Goal: Task Accomplishment & Management: Use online tool/utility

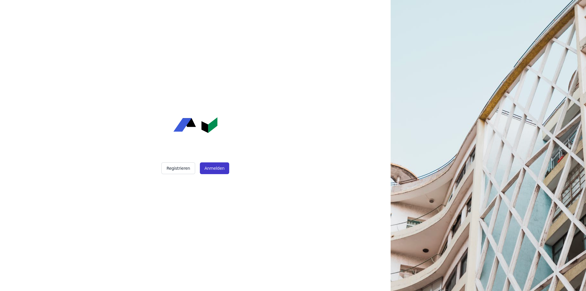
click at [211, 167] on button "Anmelden" at bounding box center [214, 168] width 29 height 12
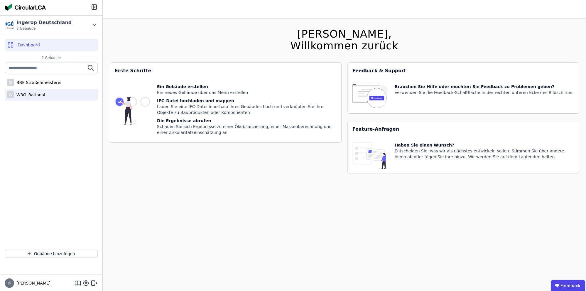
click at [36, 93] on div "W3G_Rational" at bounding box center [29, 95] width 31 height 6
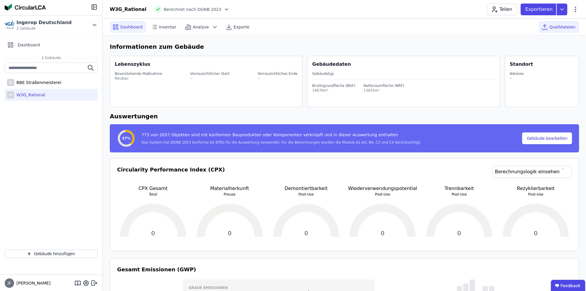
click at [563, 28] on span "Quelldateien" at bounding box center [562, 27] width 26 height 6
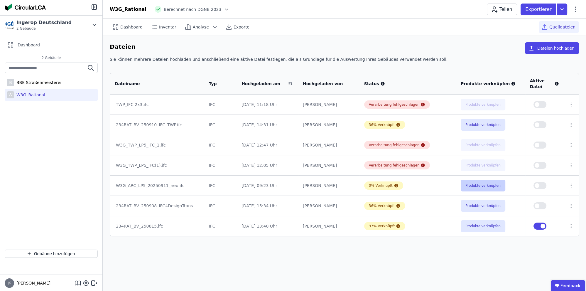
click at [467, 182] on button "Produkte verknüpfen" at bounding box center [483, 186] width 45 height 12
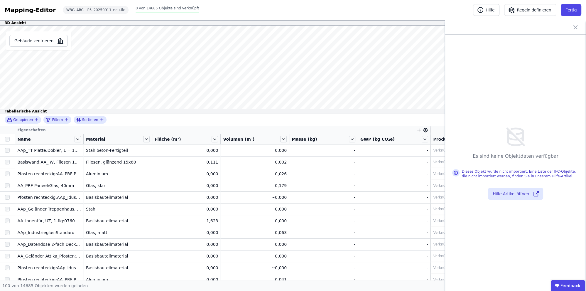
click at [576, 26] on icon at bounding box center [575, 27] width 7 height 7
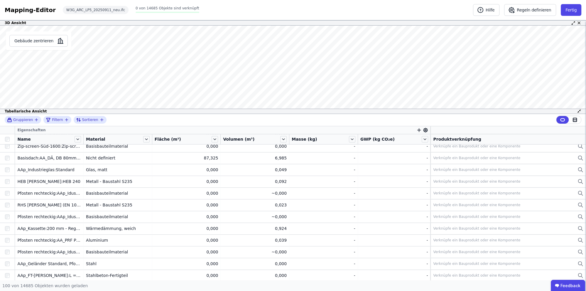
scroll to position [608, 0]
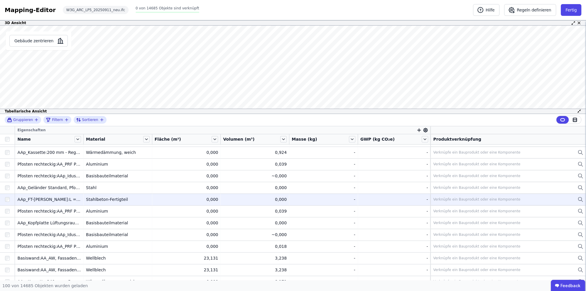
click at [118, 197] on div "Stahlbeton-Fertigteil" at bounding box center [118, 199] width 64 height 6
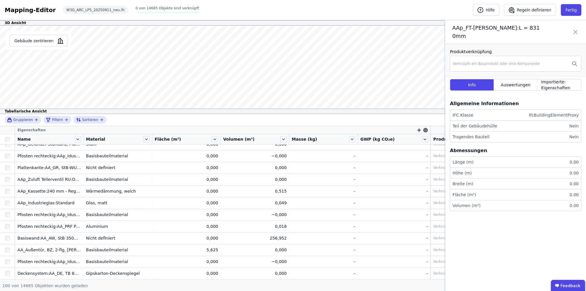
scroll to position [798, 0]
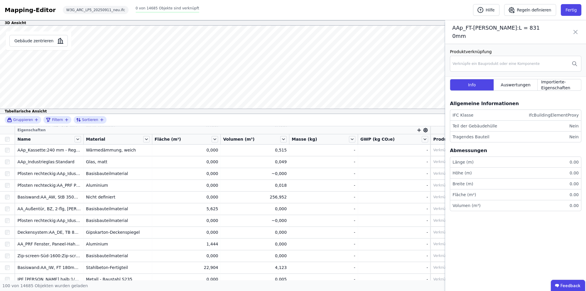
click at [92, 195] on div "Nicht definiert" at bounding box center [118, 197] width 64 height 6
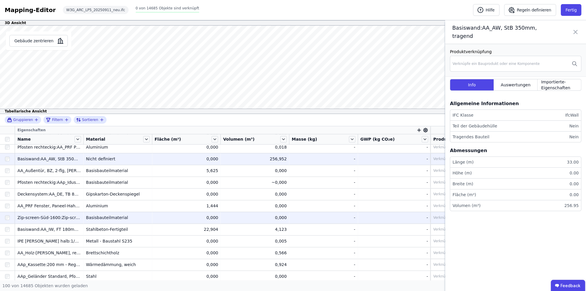
scroll to position [912, 0]
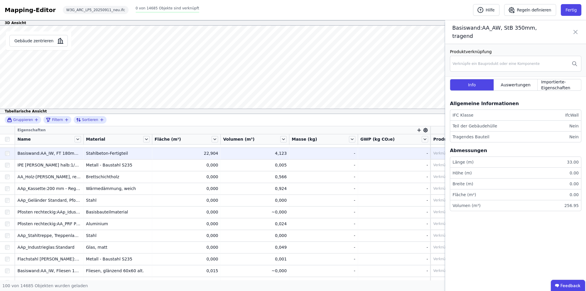
click at [112, 154] on div "Stahlbeton-Fertigteil" at bounding box center [118, 153] width 64 height 6
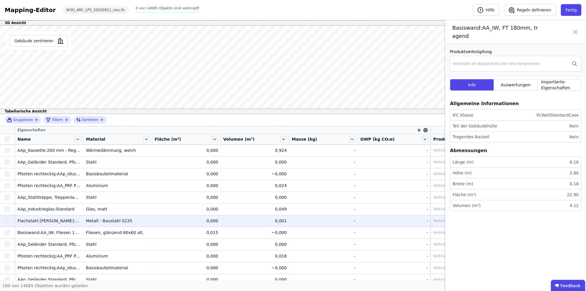
scroll to position [988, 0]
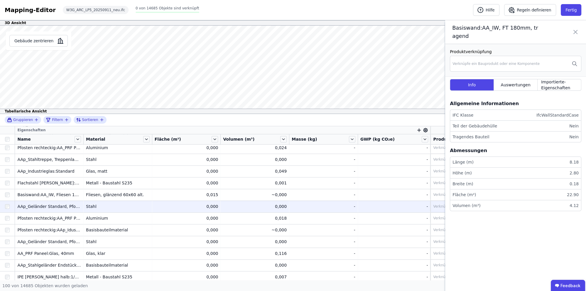
click at [98, 207] on div "Stahl" at bounding box center [118, 206] width 64 height 6
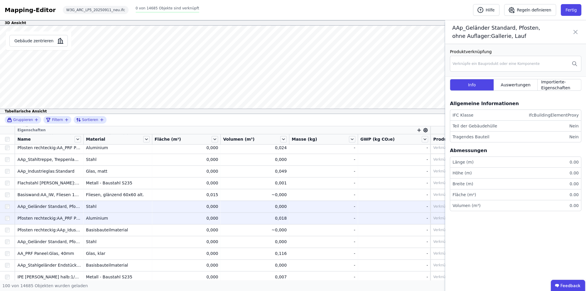
click at [97, 218] on div "Aluminium" at bounding box center [118, 218] width 64 height 6
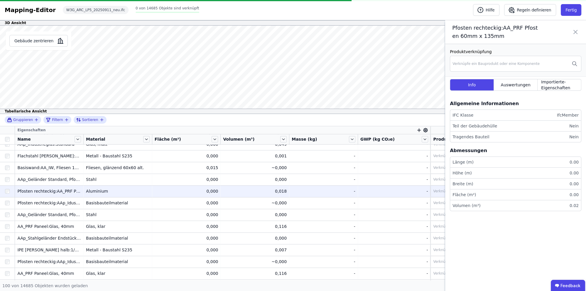
scroll to position [1038, 0]
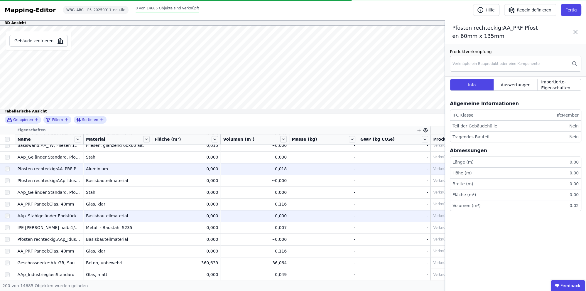
click at [111, 215] on div "Basisbauteilmaterial" at bounding box center [118, 216] width 64 height 6
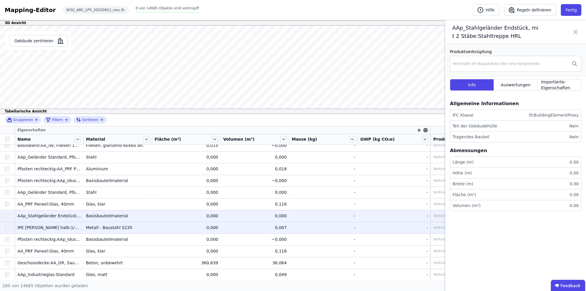
click at [111, 227] on div "Metall - Baustahl S235" at bounding box center [118, 227] width 64 height 6
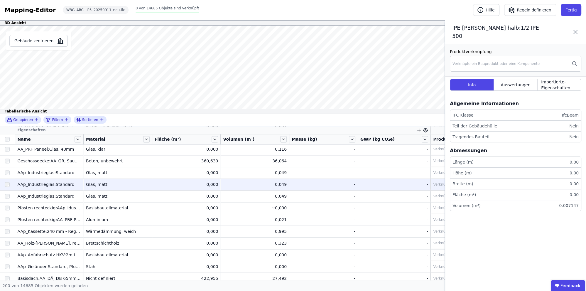
scroll to position [1152, 0]
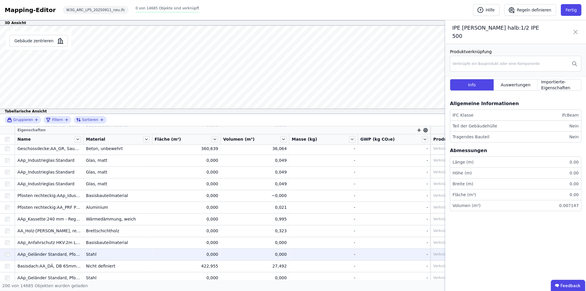
click at [106, 251] on td "Stahl Stahl" at bounding box center [118, 254] width 69 height 12
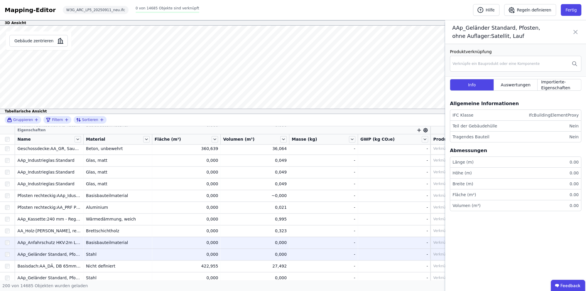
scroll to position [1228, 0]
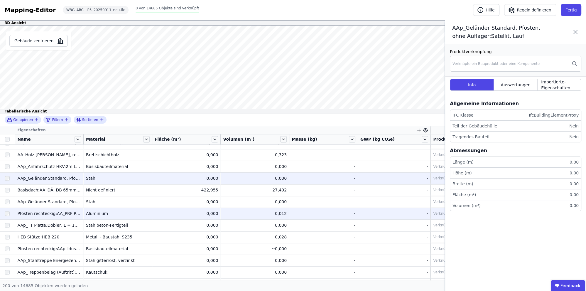
click at [98, 213] on div "Aluminium" at bounding box center [118, 213] width 64 height 6
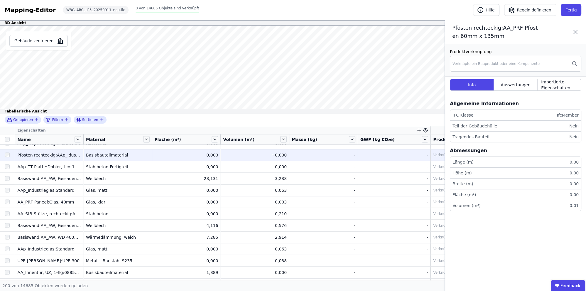
scroll to position [1532, 0]
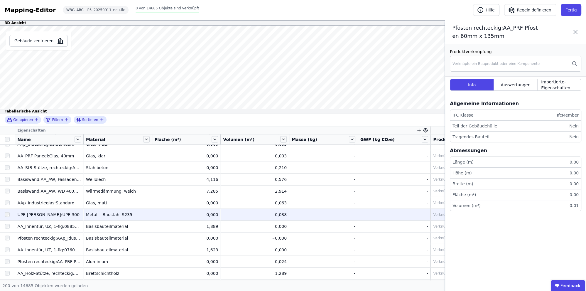
click at [124, 214] on div "Metall - Baustahl S235" at bounding box center [118, 214] width 64 height 6
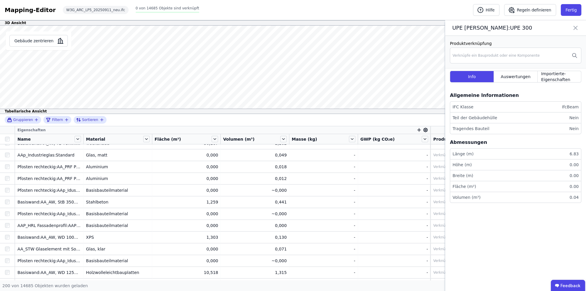
scroll to position [1722, 0]
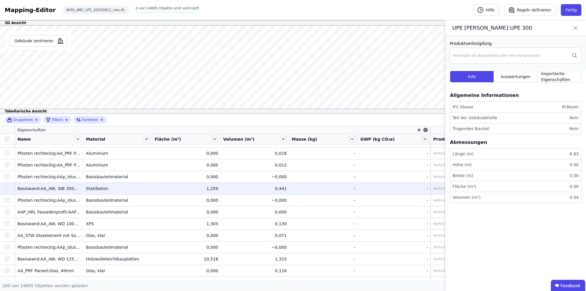
click at [108, 189] on div "Stahlbeton" at bounding box center [118, 188] width 64 height 6
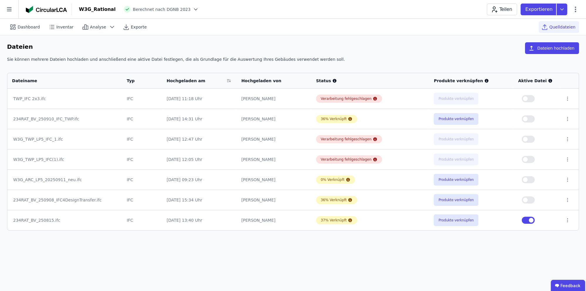
click at [54, 176] on td "W3G_ARC_LP5_20250911_neu.ifc" at bounding box center [64, 179] width 115 height 20
click at [449, 177] on button "Produkte verknüpfen" at bounding box center [456, 180] width 45 height 12
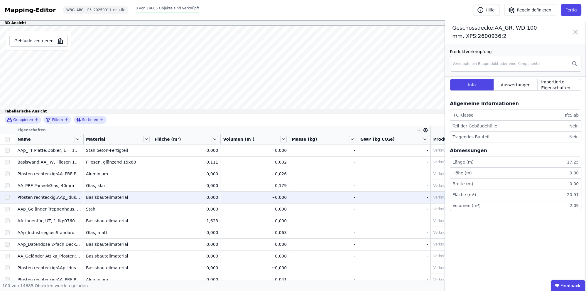
click at [160, 194] on div "0,000" at bounding box center [187, 197] width 64 height 6
click at [42, 38] on button "Gebäude zentrieren" at bounding box center [38, 41] width 58 height 12
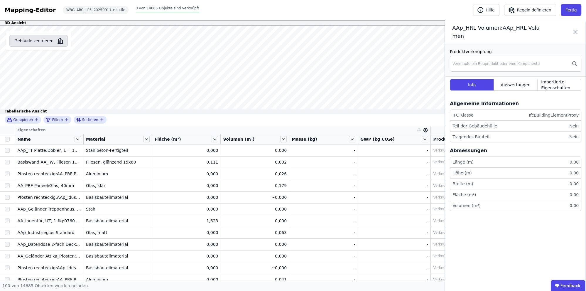
click at [33, 40] on button "Gebäude zentrieren" at bounding box center [38, 41] width 58 height 12
